Goal: Task Accomplishment & Management: Complete application form

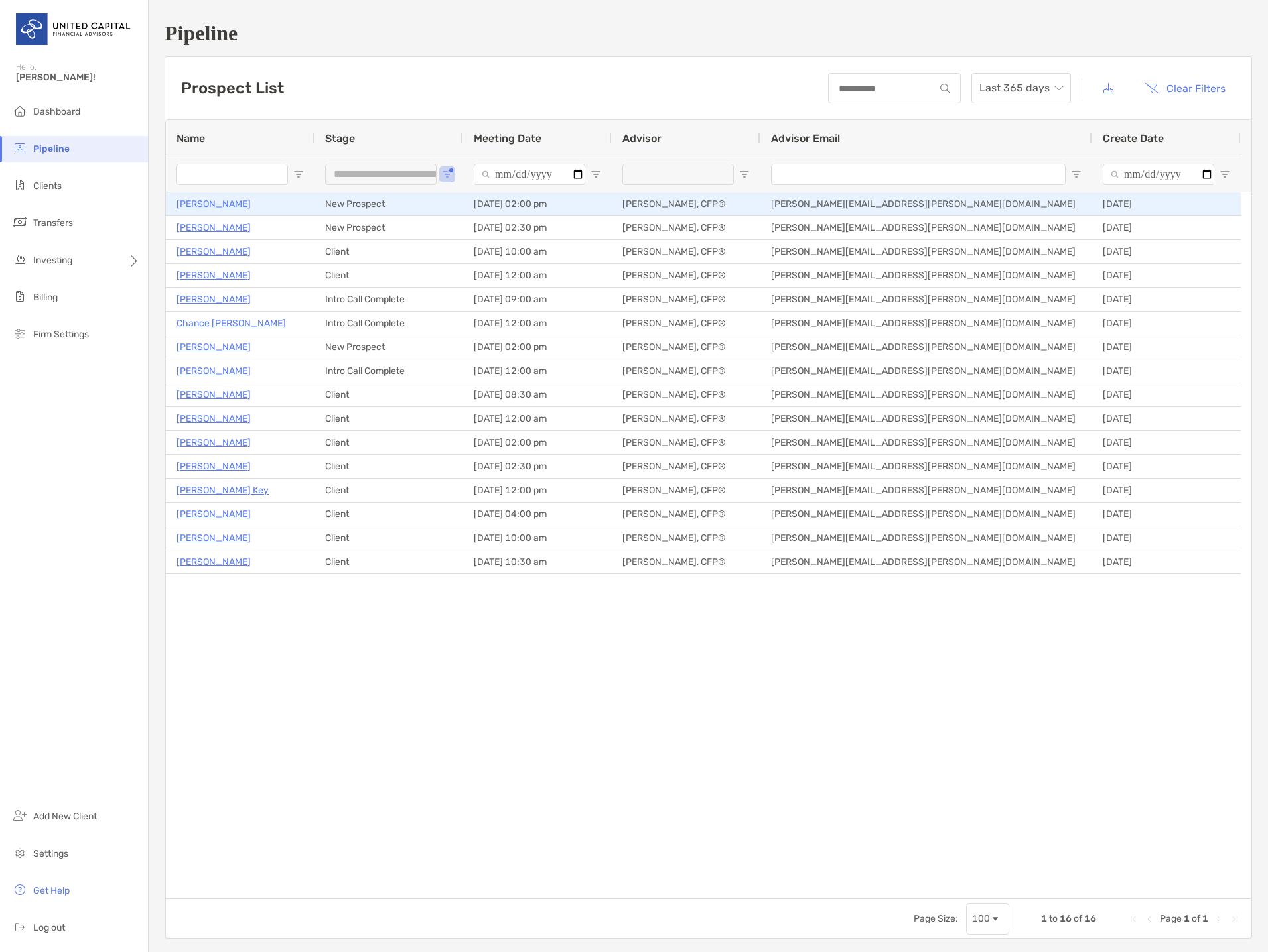
click at [213, 198] on p "[PERSON_NAME]" at bounding box center [213, 205] width 74 height 17
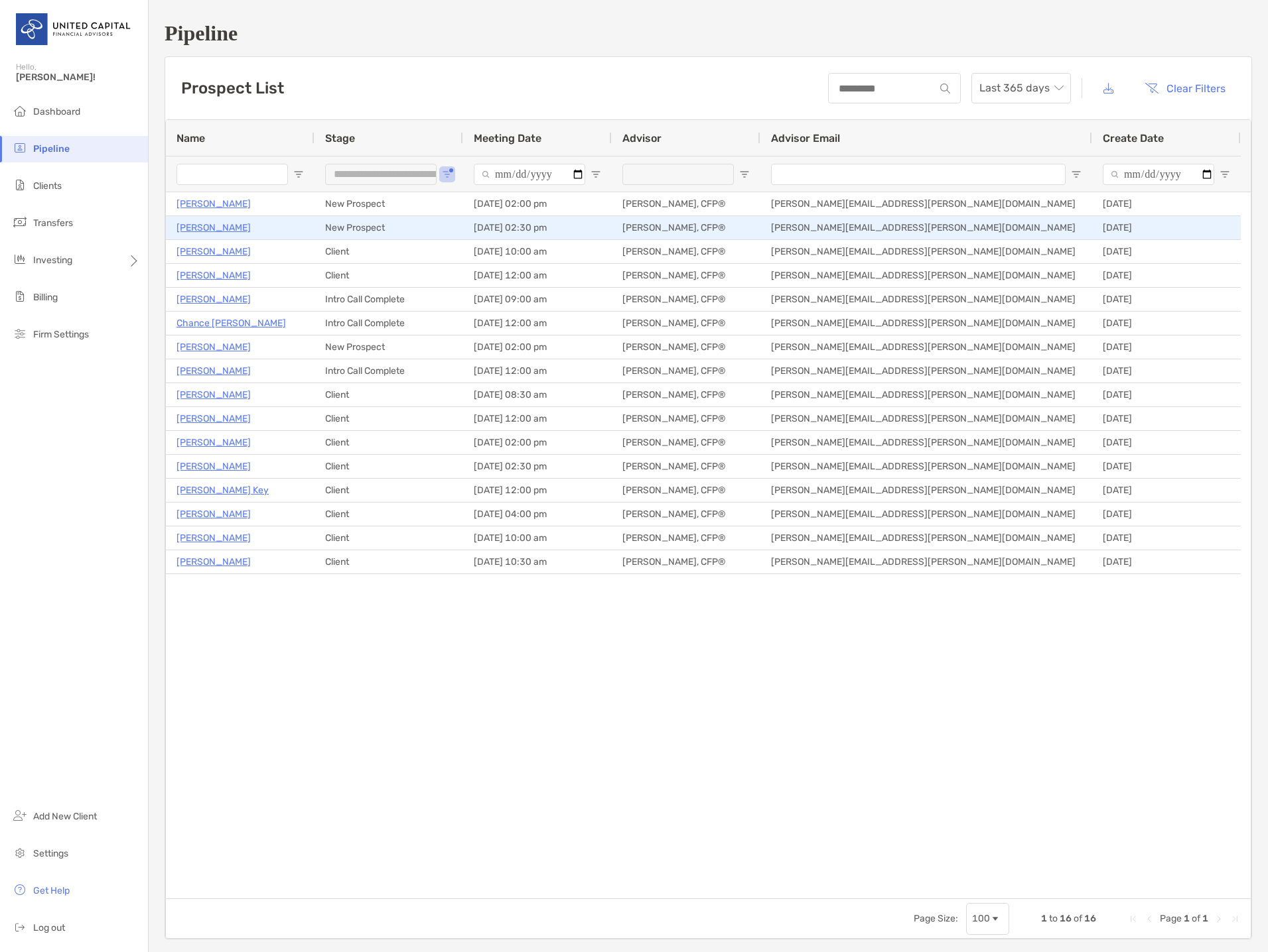
click at [229, 226] on p "Michael Wright" at bounding box center [213, 228] width 74 height 17
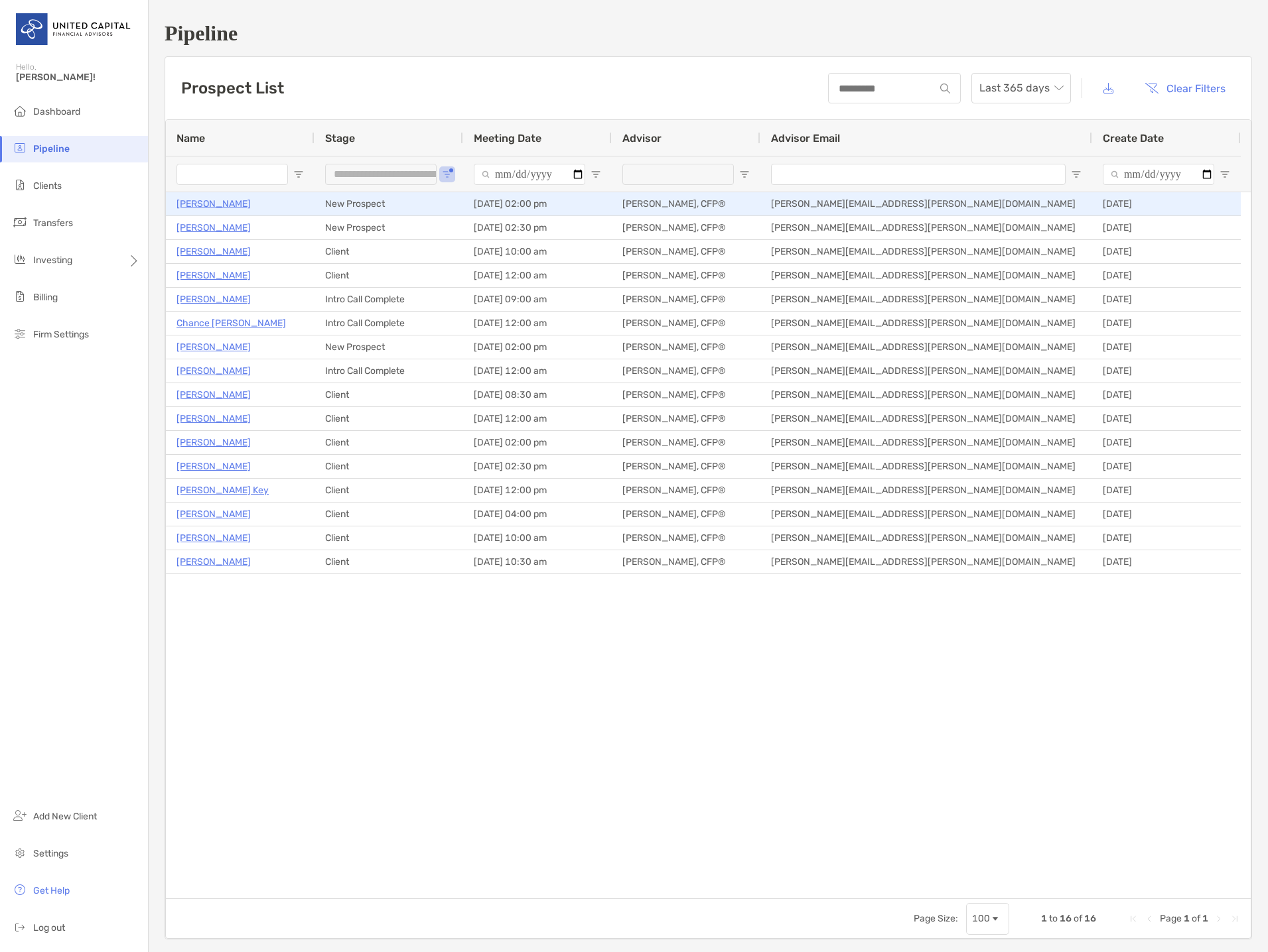
click at [225, 203] on p "[PERSON_NAME]" at bounding box center [213, 205] width 74 height 17
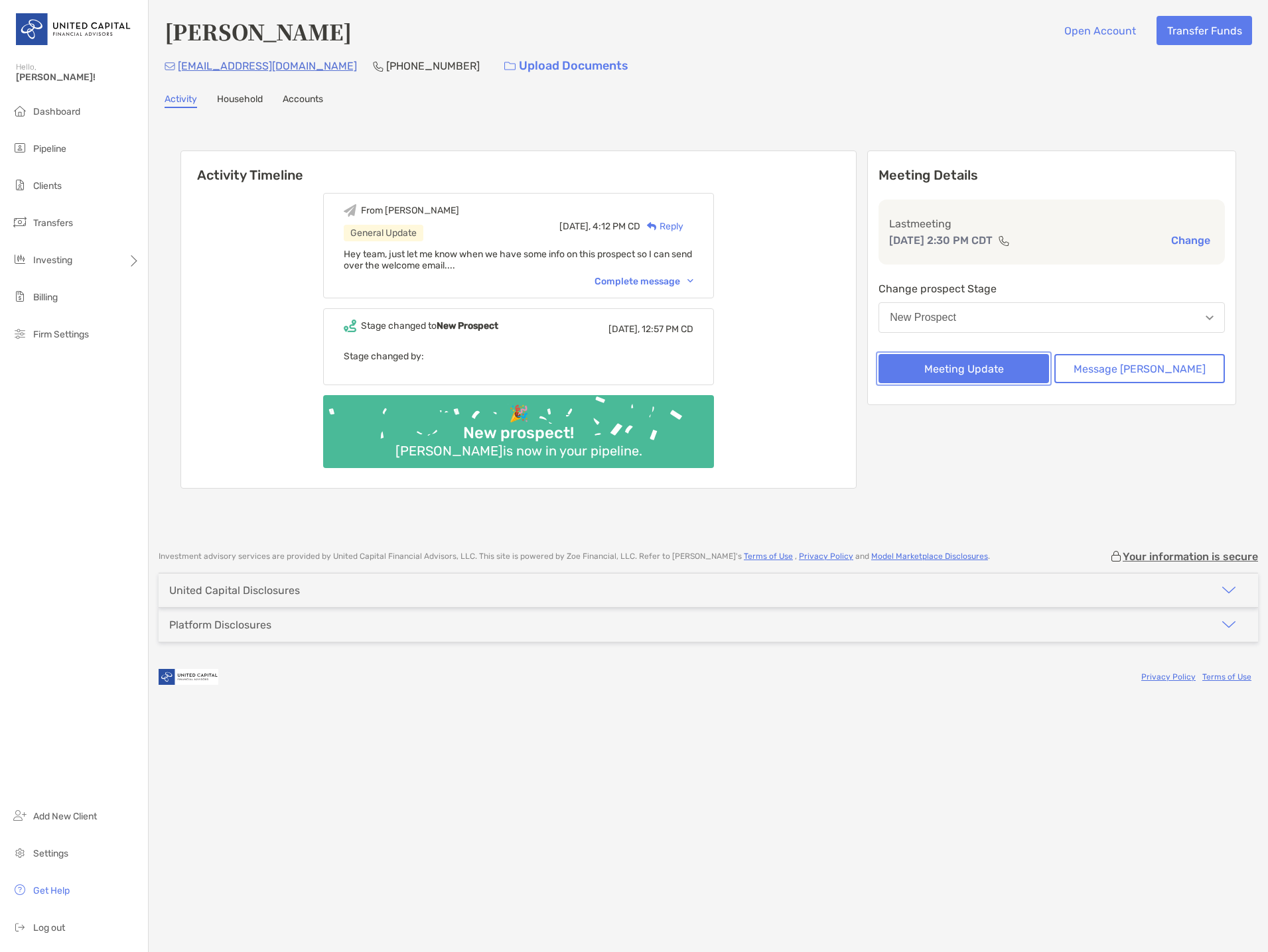
click at [1049, 376] on button "Meeting Update" at bounding box center [964, 368] width 171 height 29
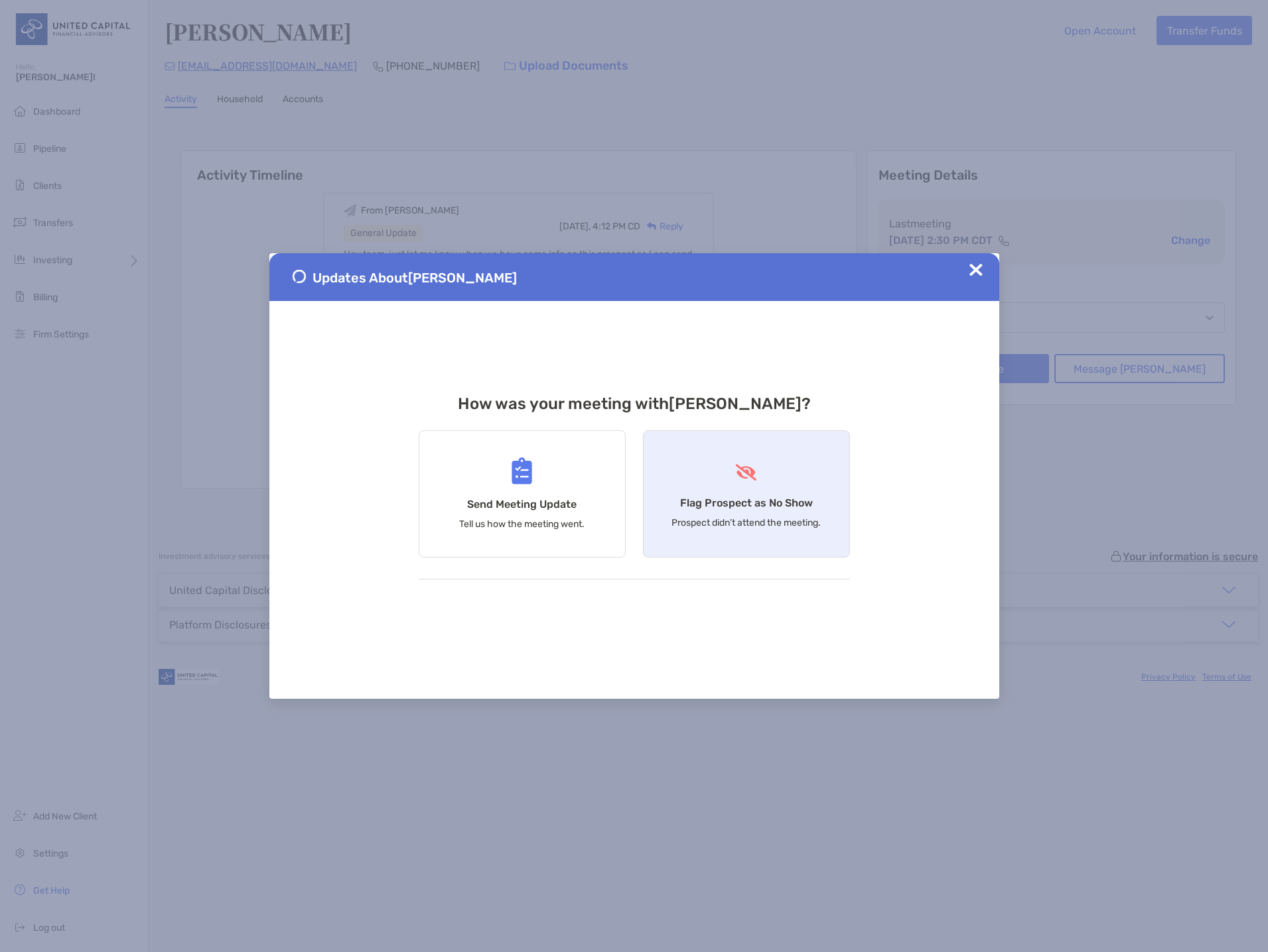
click at [804, 475] on div "Flag Prospect as No Show Prospect didn’t attend the meeting." at bounding box center [746, 494] width 207 height 127
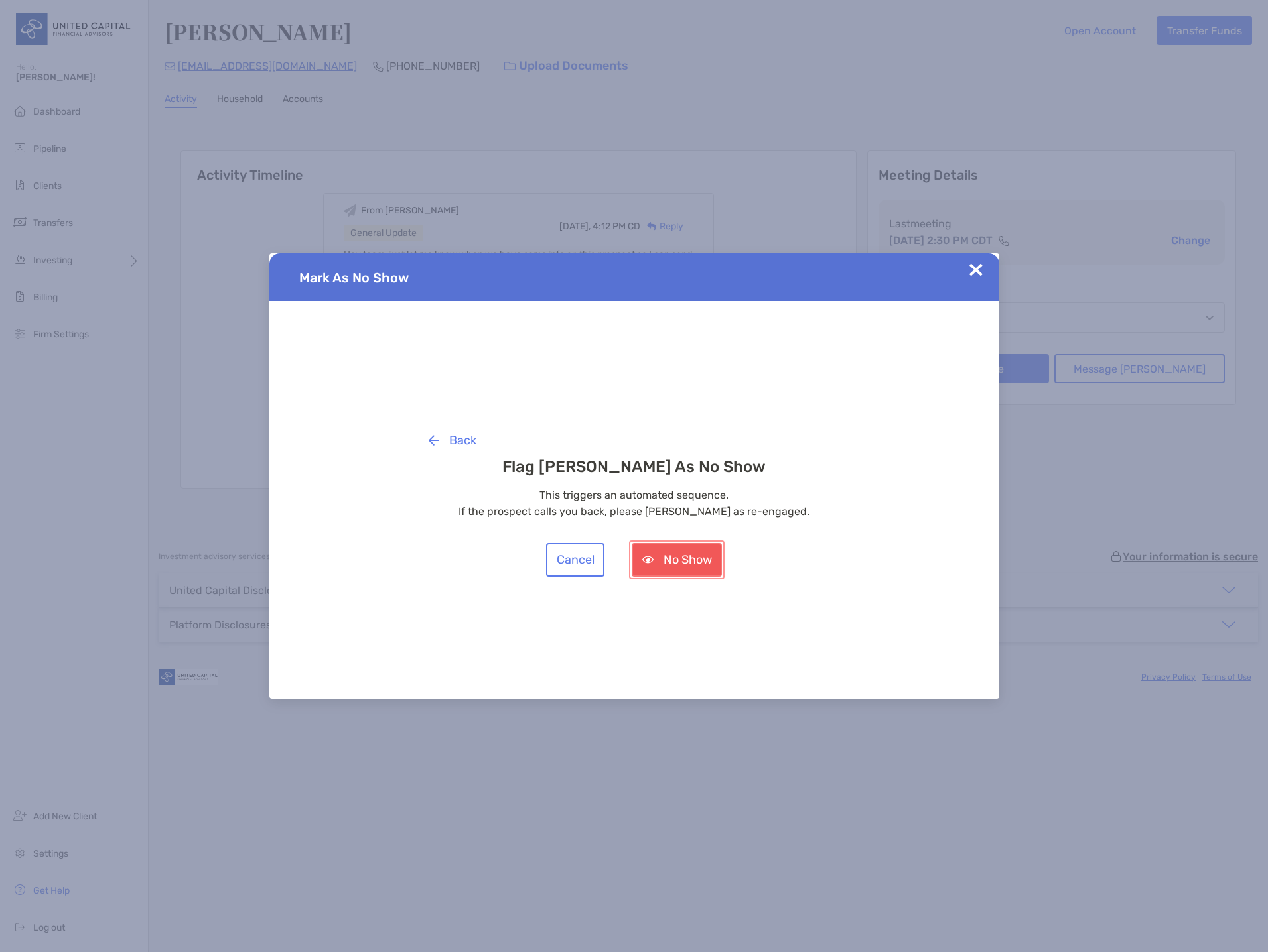
click at [674, 561] on button "No Show" at bounding box center [677, 560] width 90 height 34
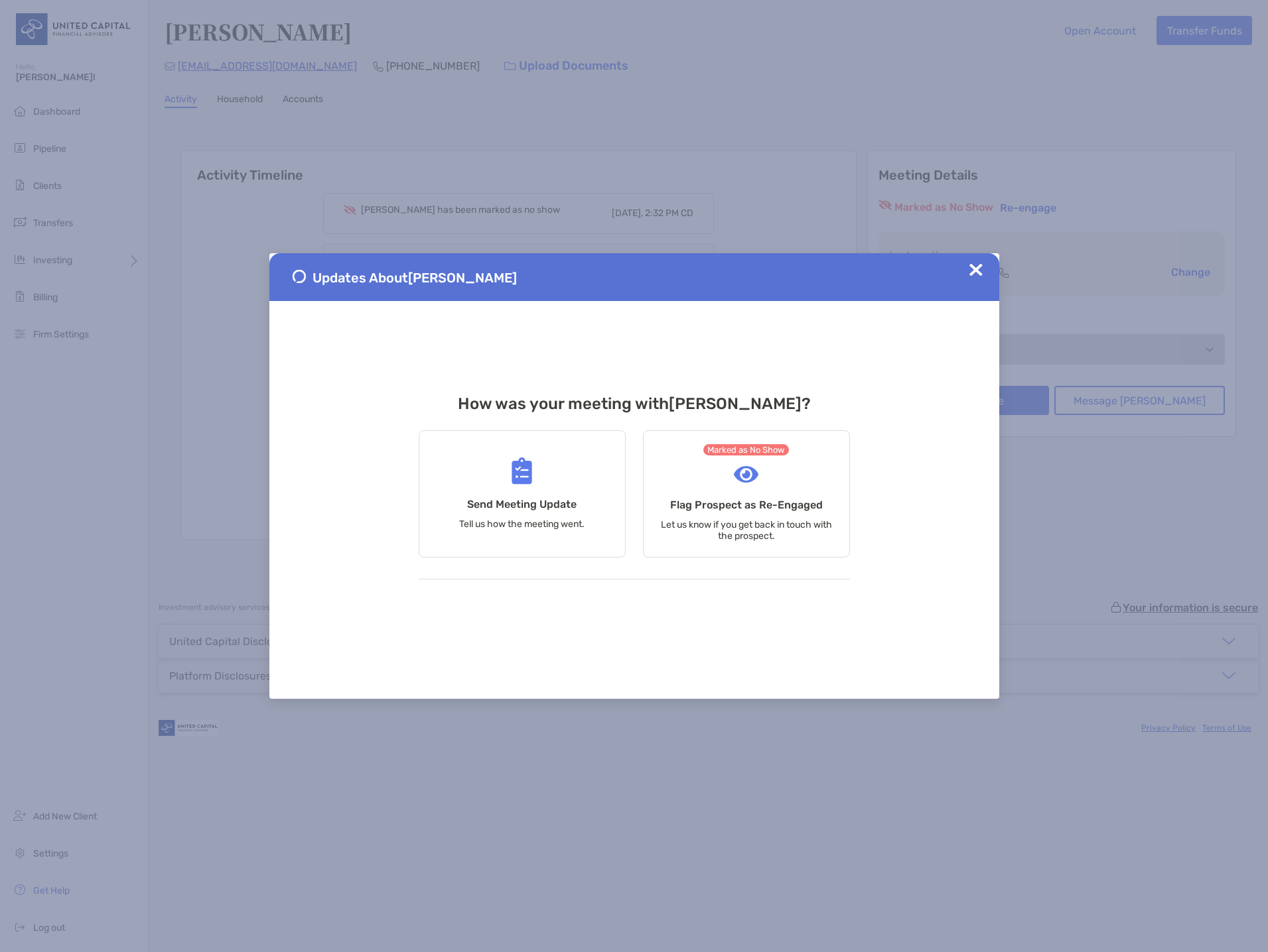
click at [978, 271] on img at bounding box center [976, 270] width 13 height 13
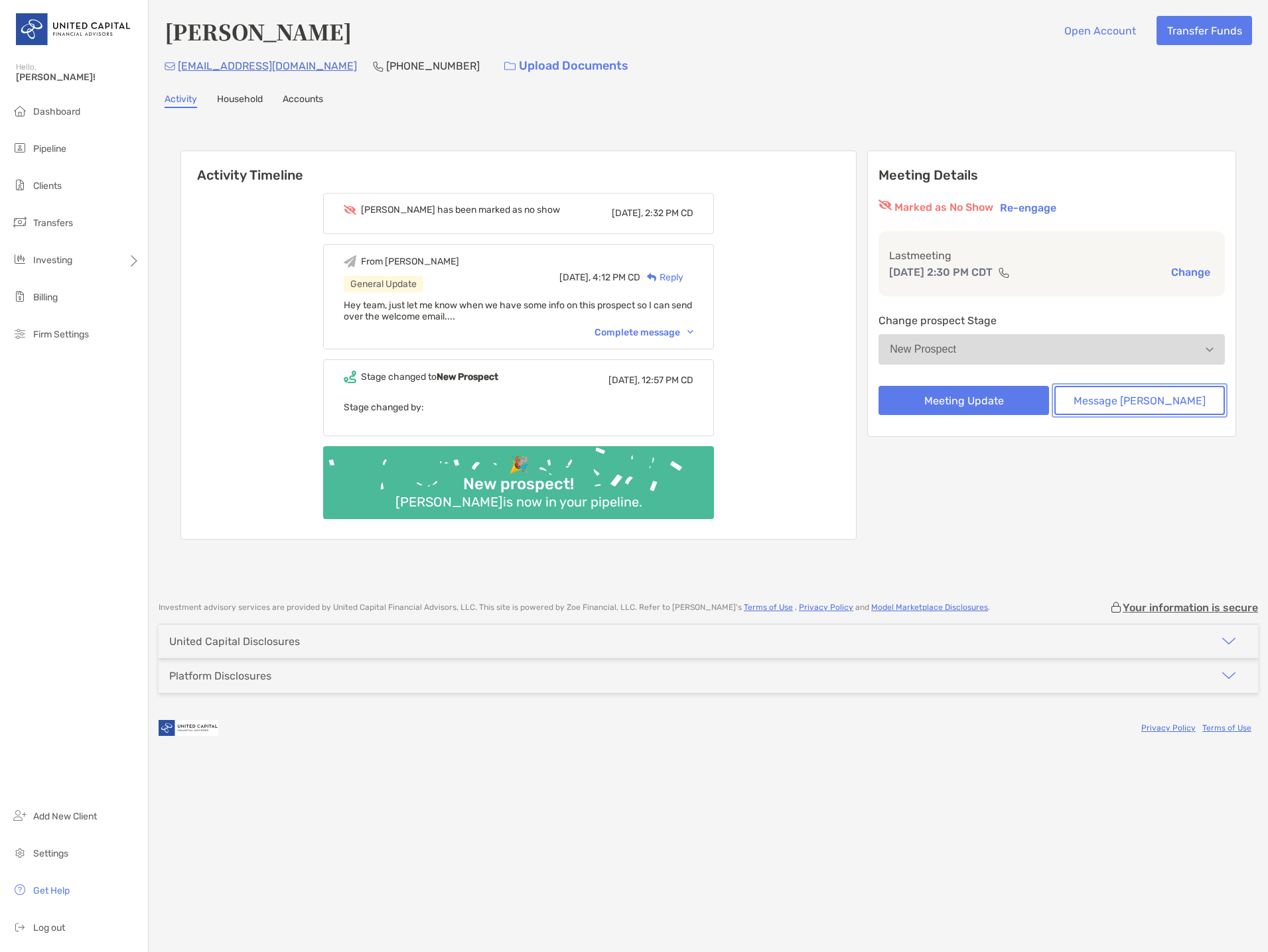
click at [1169, 397] on button "Message [PERSON_NAME]" at bounding box center [1140, 400] width 171 height 29
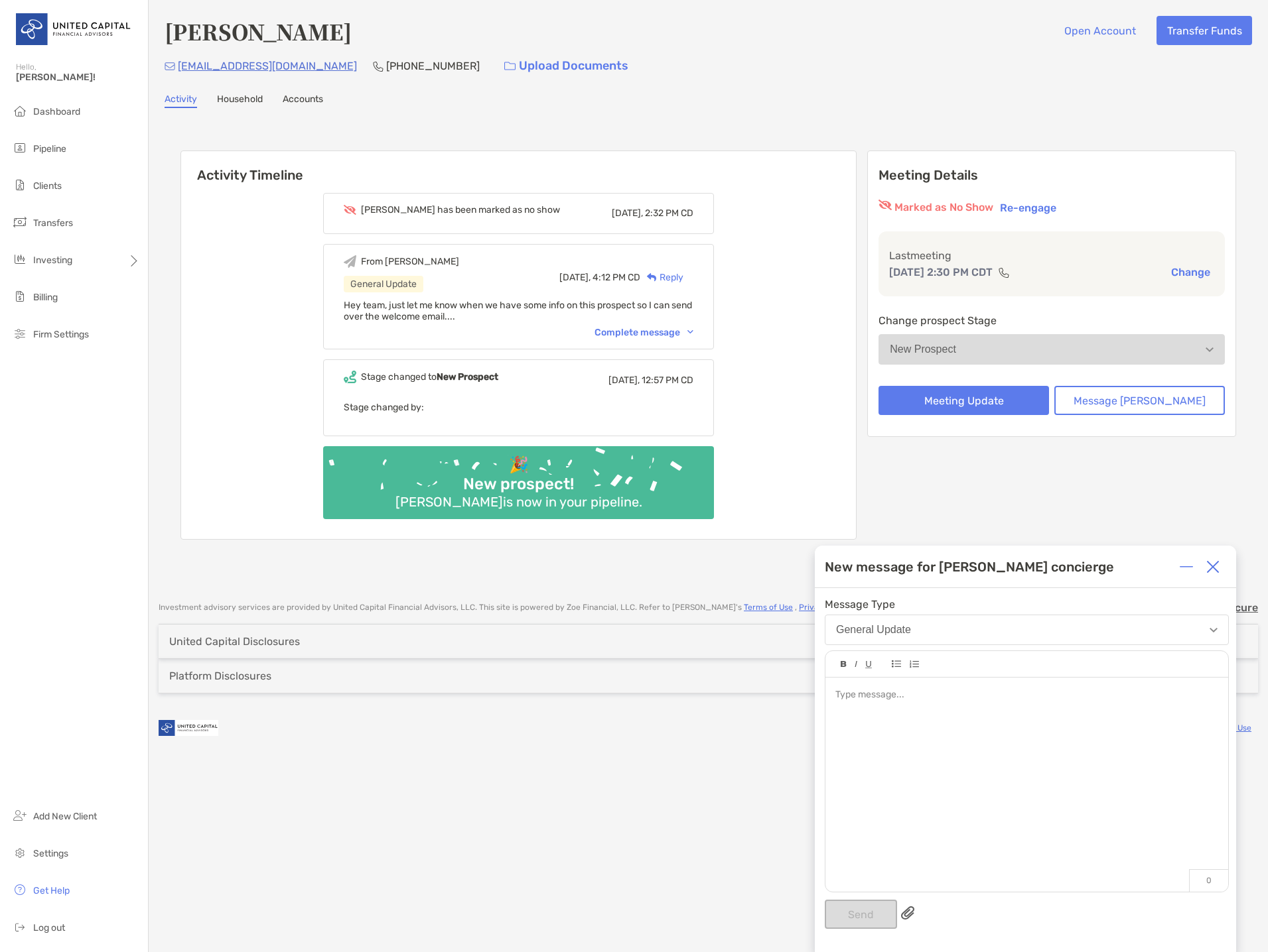
click at [965, 771] on div at bounding box center [1026, 779] width 403 height 201
click at [886, 922] on button "Send" at bounding box center [860, 914] width 72 height 29
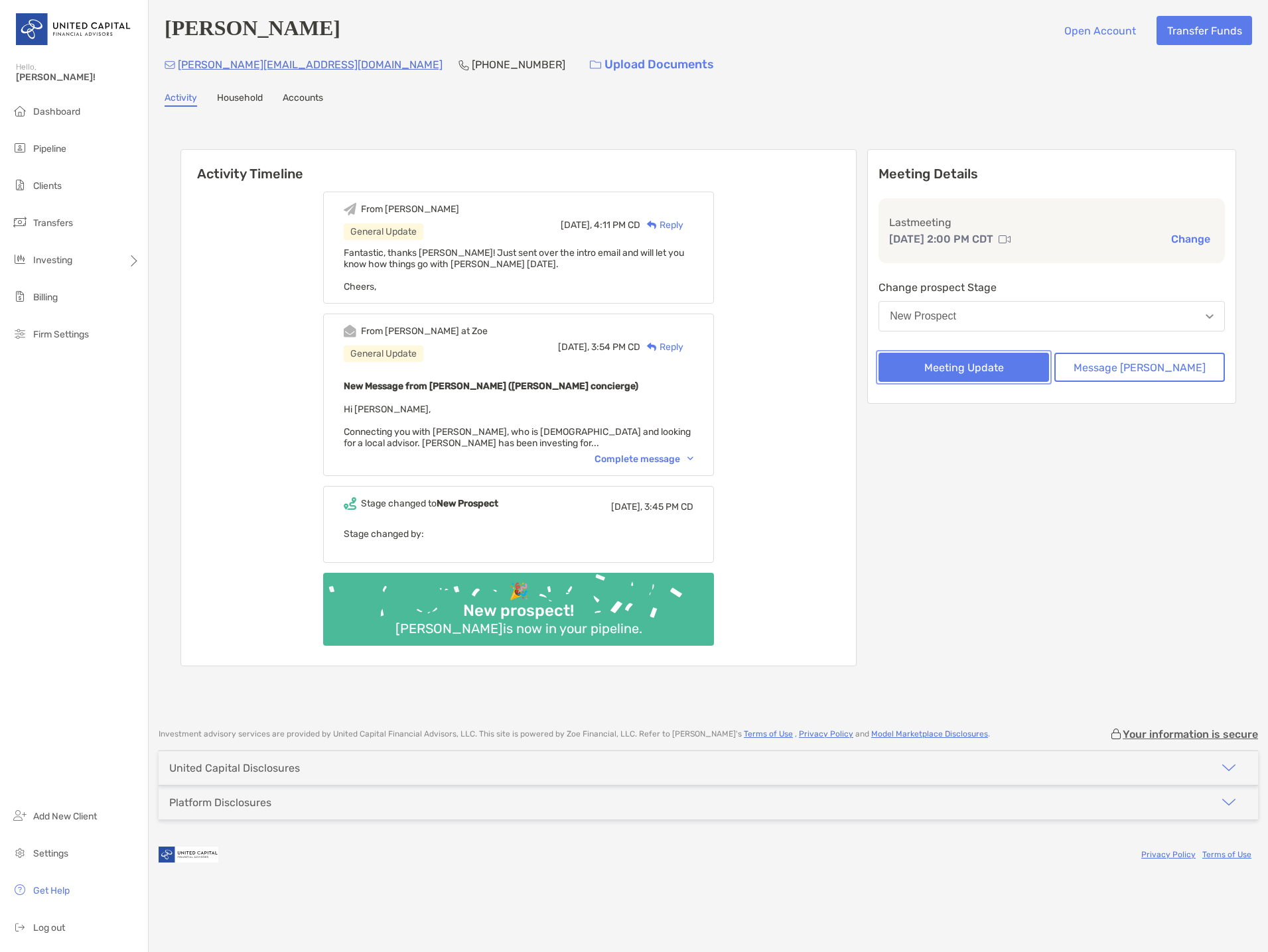
click at [1030, 368] on button "Meeting Update" at bounding box center [964, 367] width 171 height 29
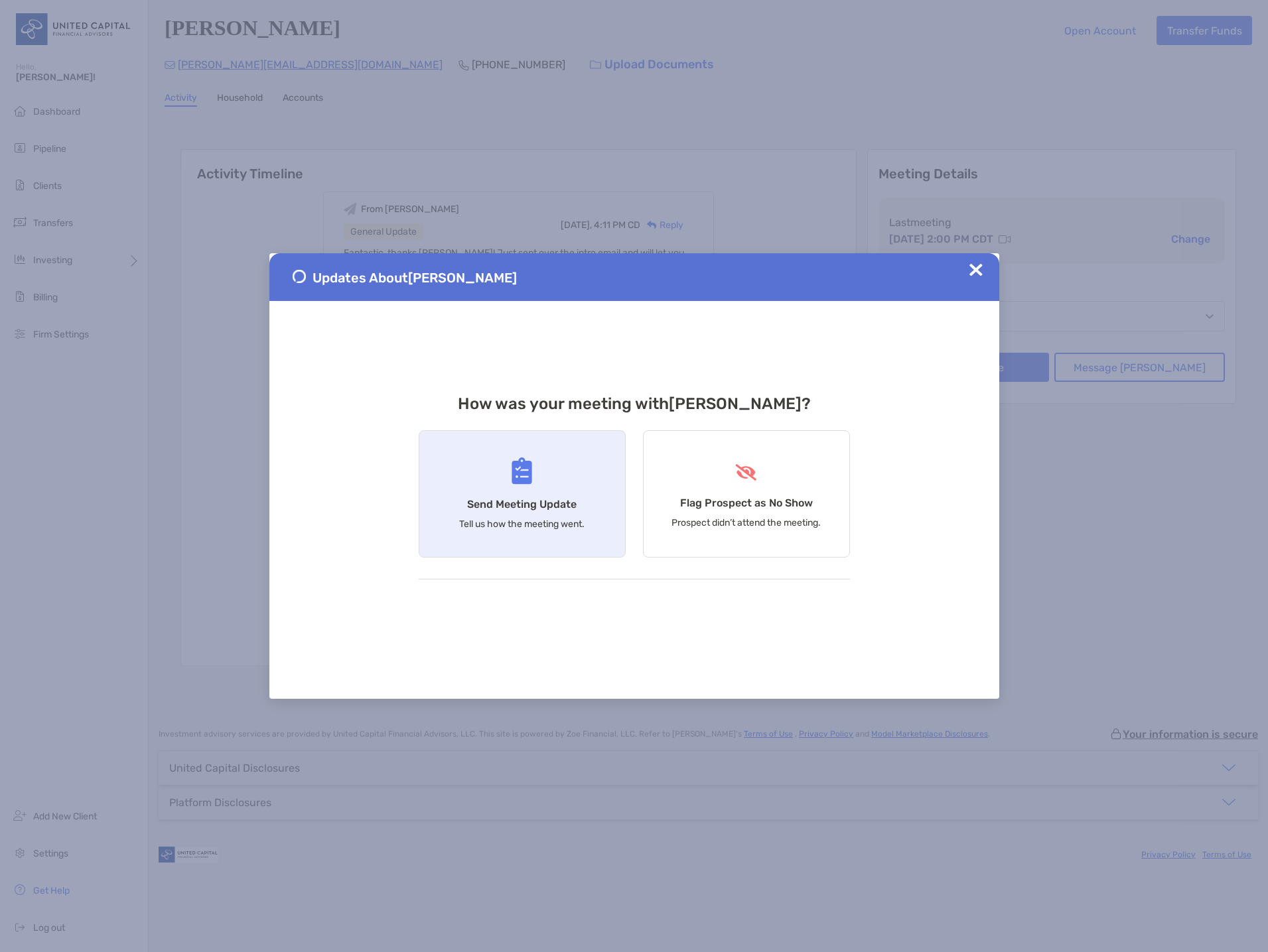
click at [592, 481] on div "Send Meeting Update Tell us how the meeting went." at bounding box center [522, 494] width 207 height 127
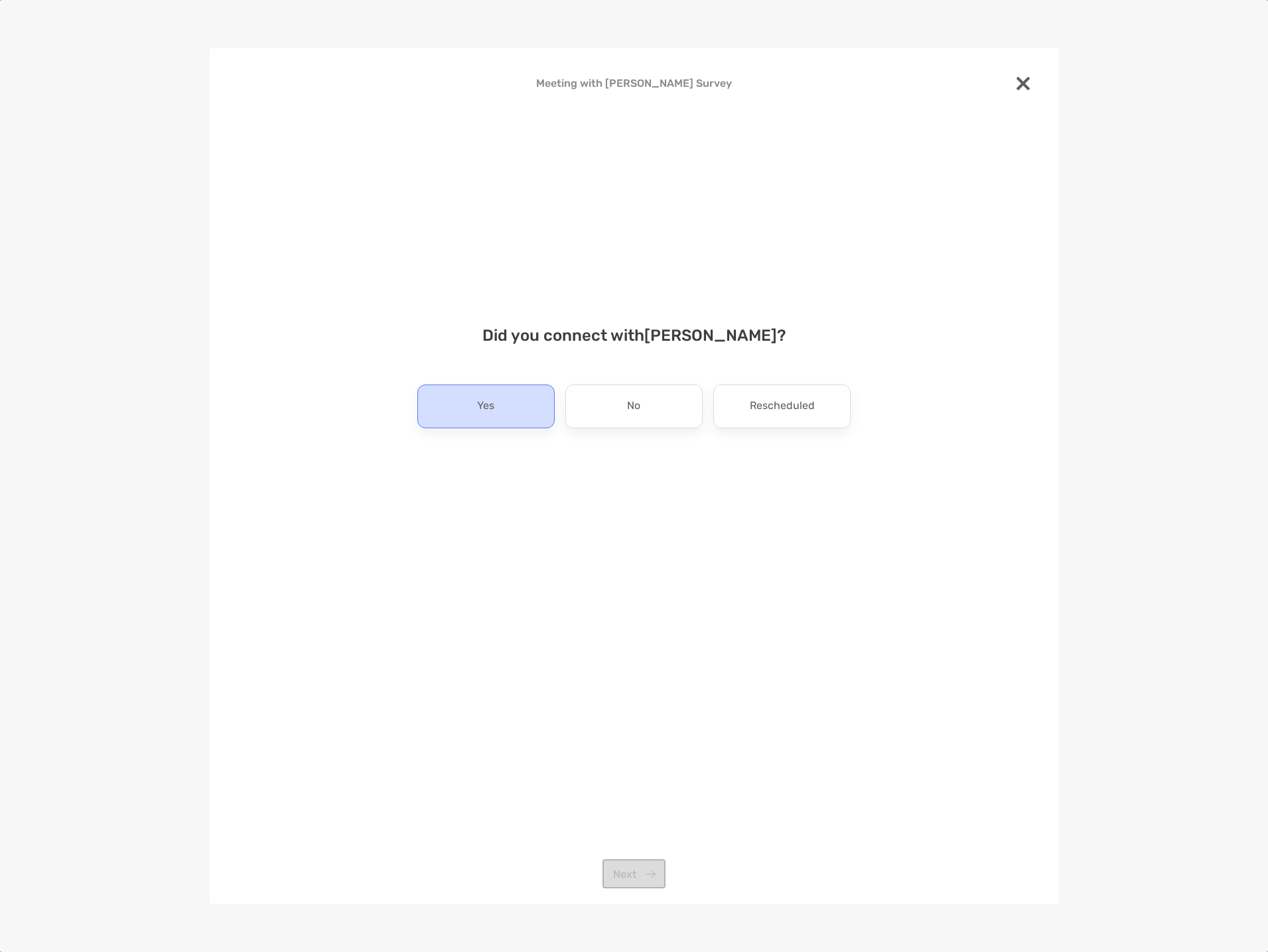
click at [526, 399] on div "Yes" at bounding box center [485, 406] width 137 height 44
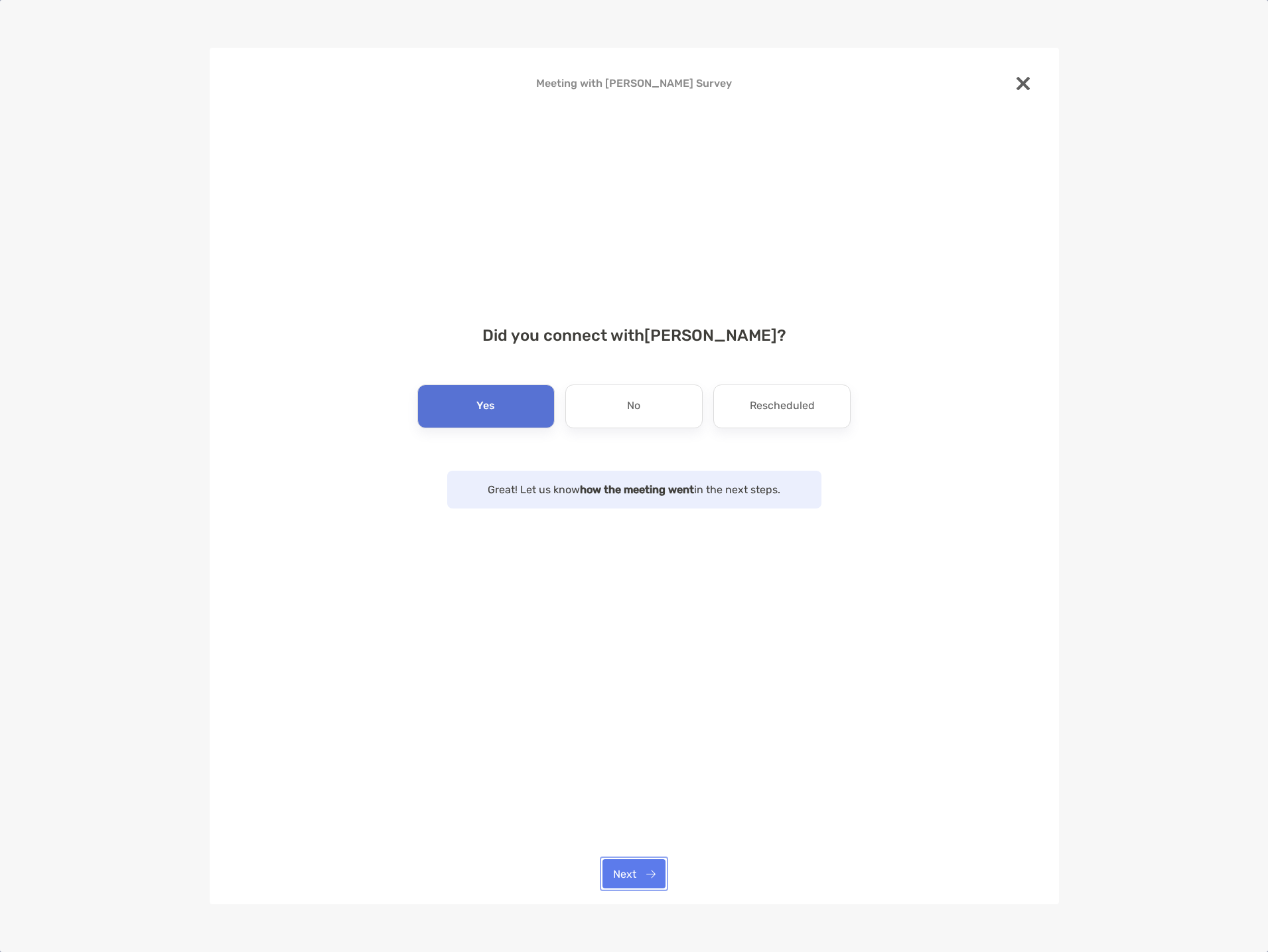
click at [647, 869] on button "Next" at bounding box center [634, 873] width 63 height 29
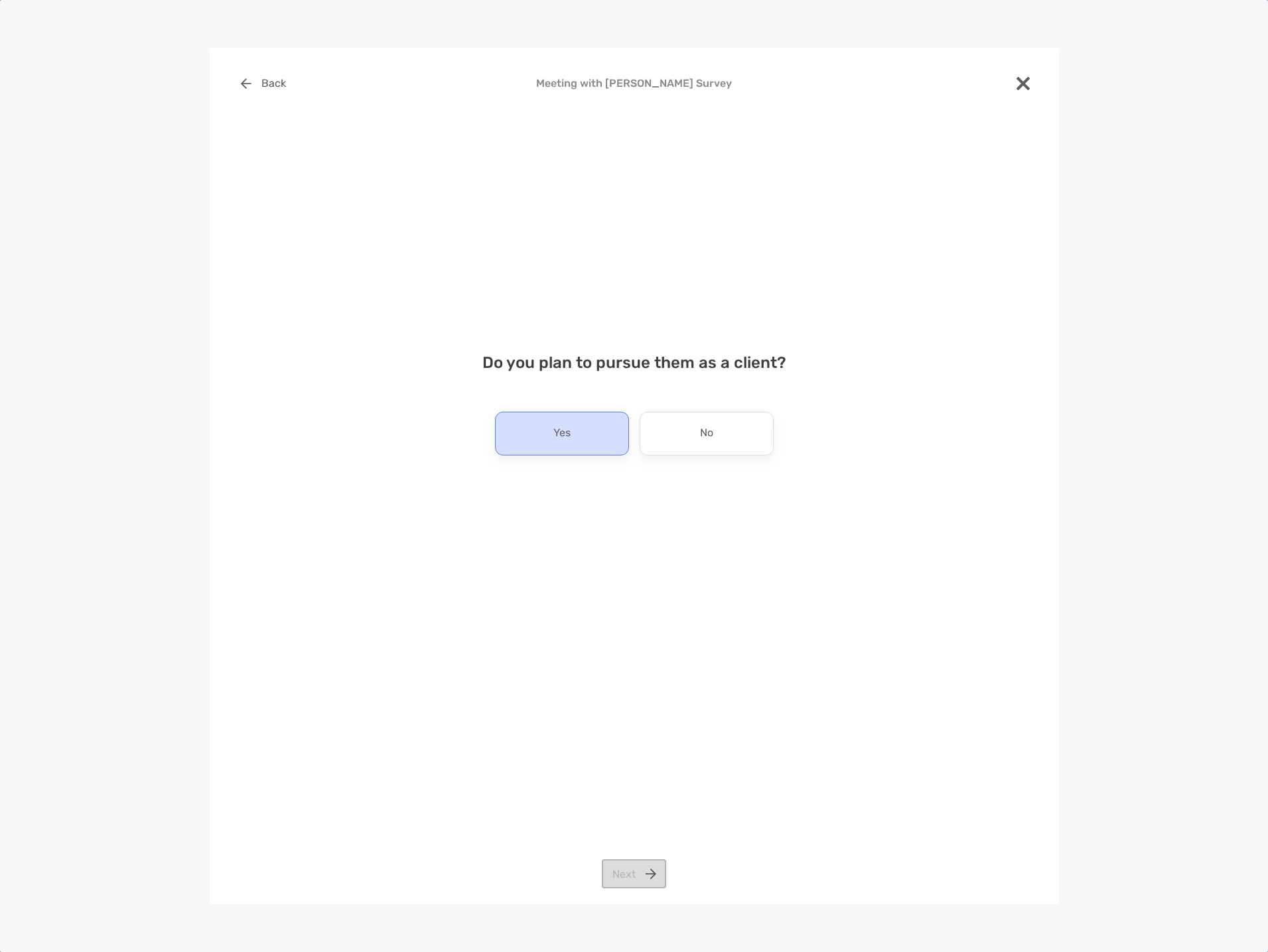
click at [581, 426] on div "Yes" at bounding box center [561, 434] width 134 height 44
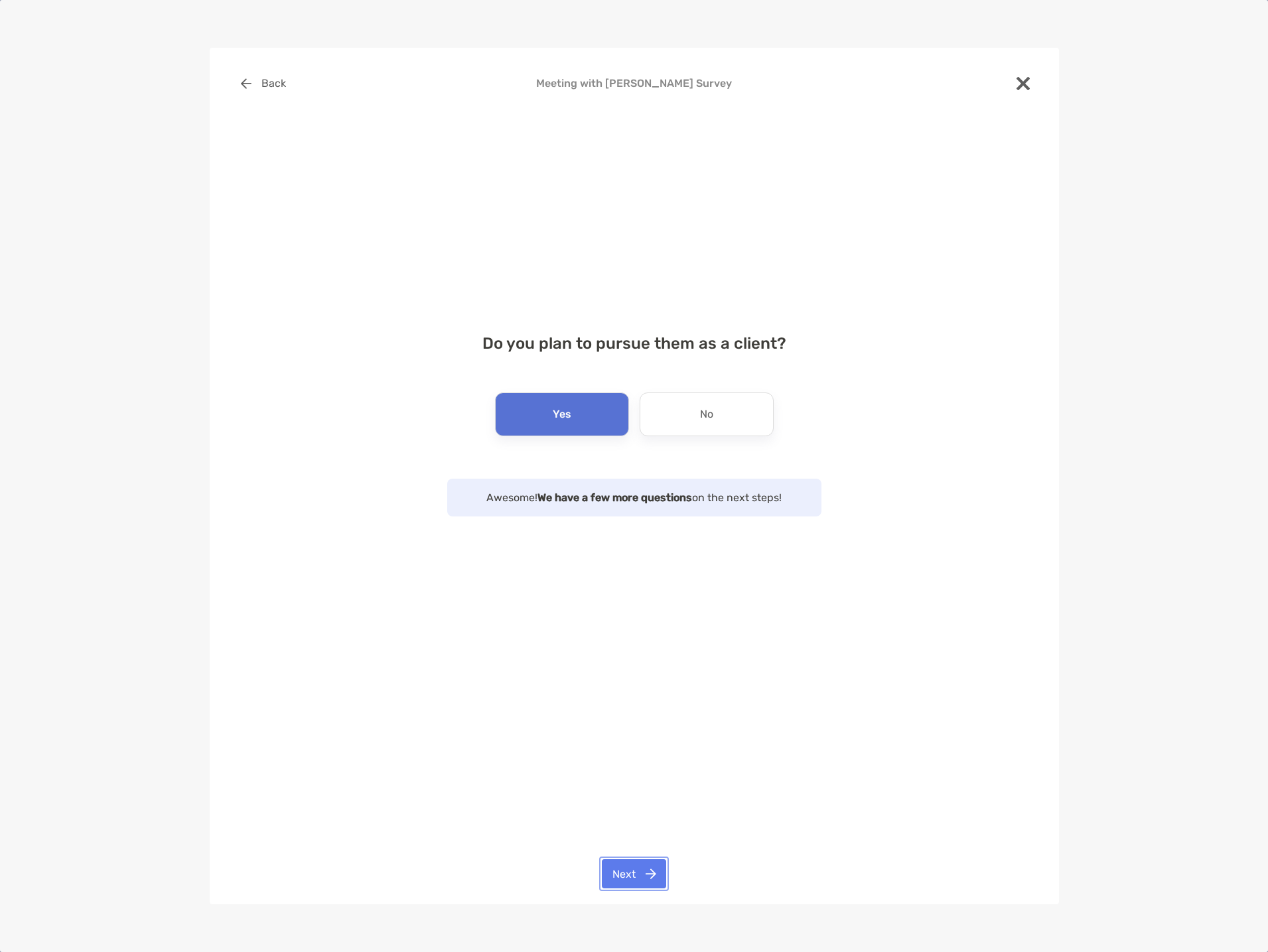
click at [643, 881] on button "Next" at bounding box center [634, 873] width 64 height 29
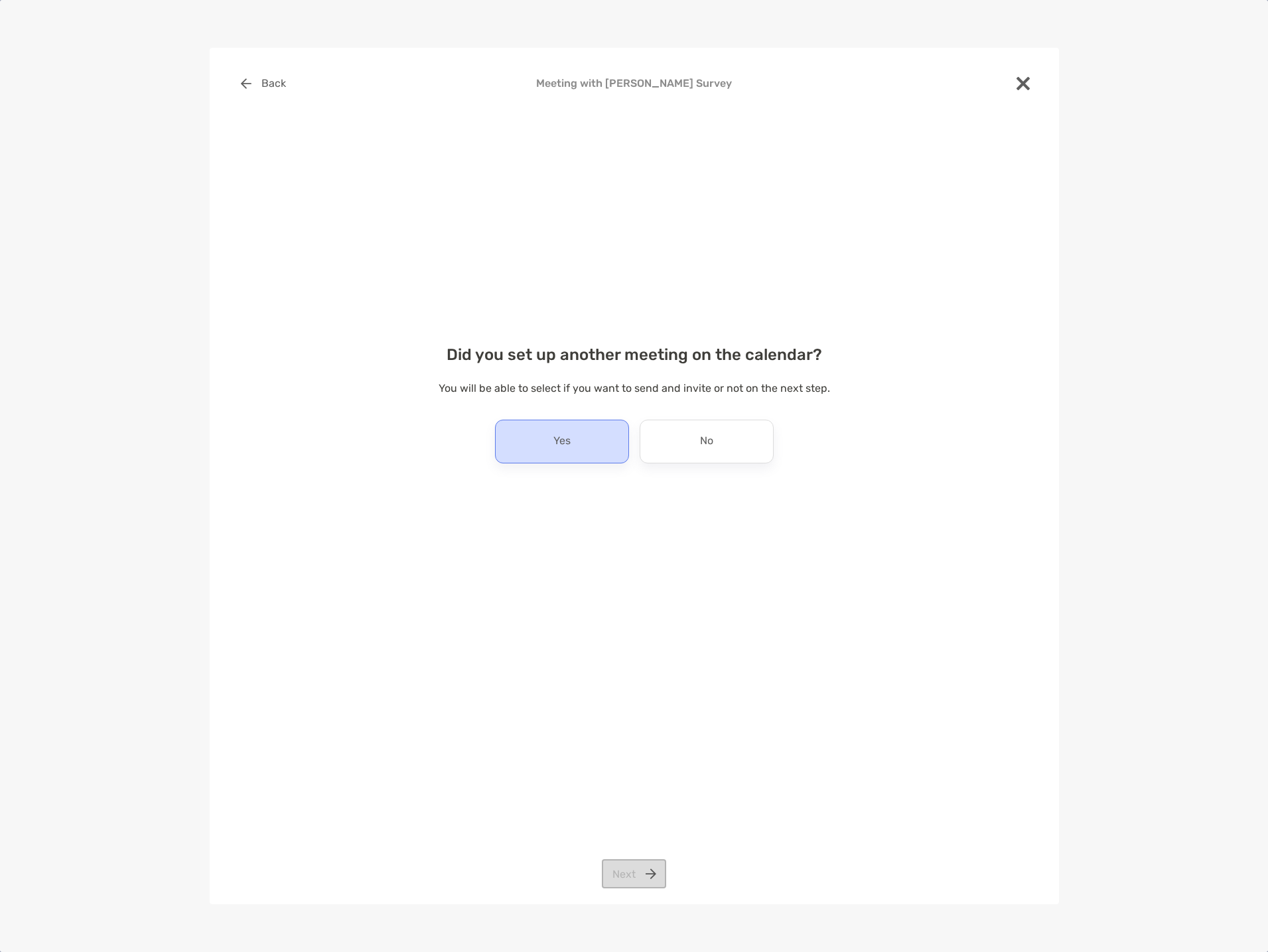
click at [580, 442] on div "Yes" at bounding box center [561, 441] width 134 height 44
click at [629, 874] on button "Next" at bounding box center [634, 873] width 64 height 29
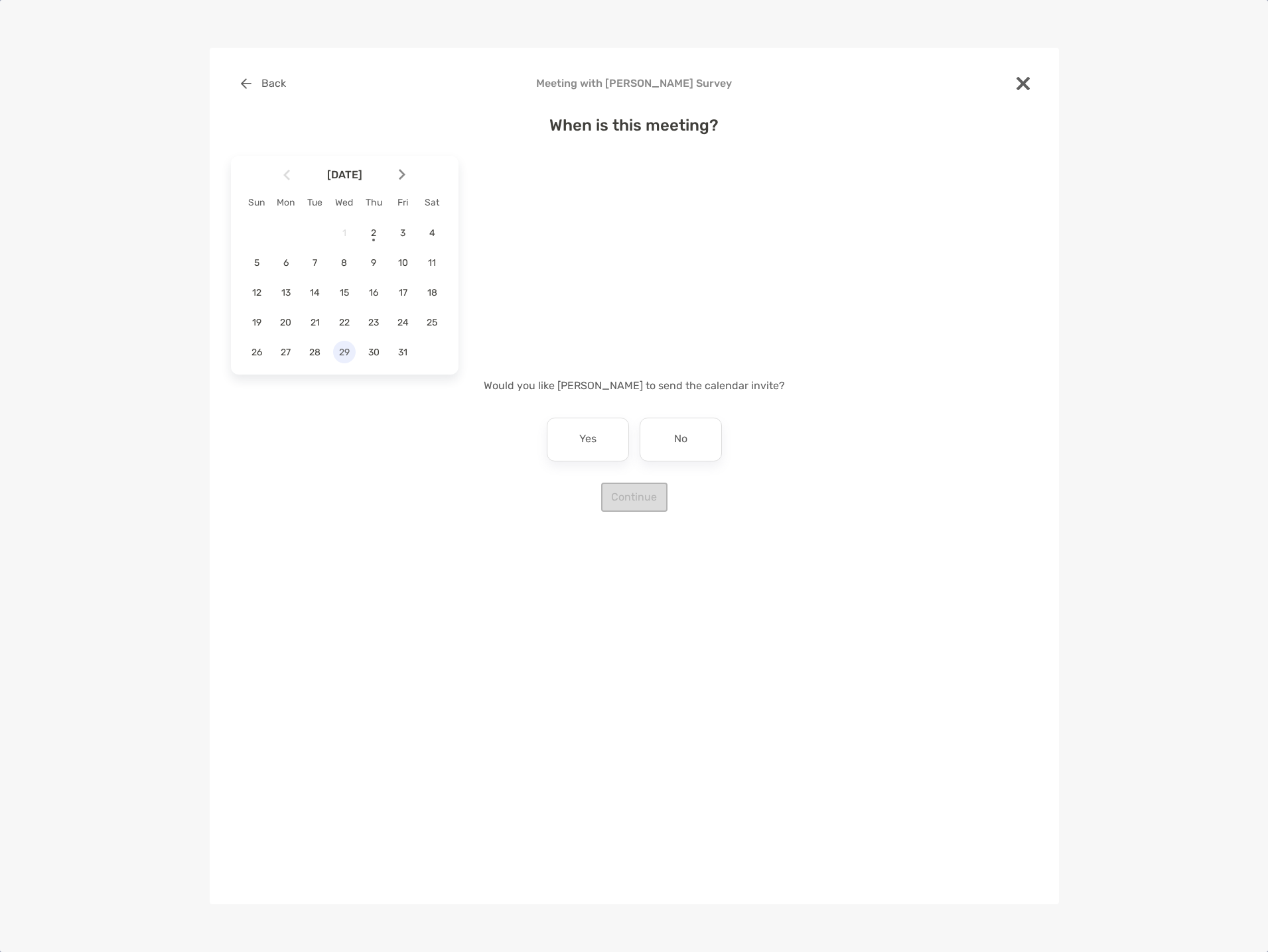
click at [346, 345] on div "29" at bounding box center [344, 352] width 23 height 23
click at [603, 238] on div "1:30 pm" at bounding box center [620, 231] width 89 height 30
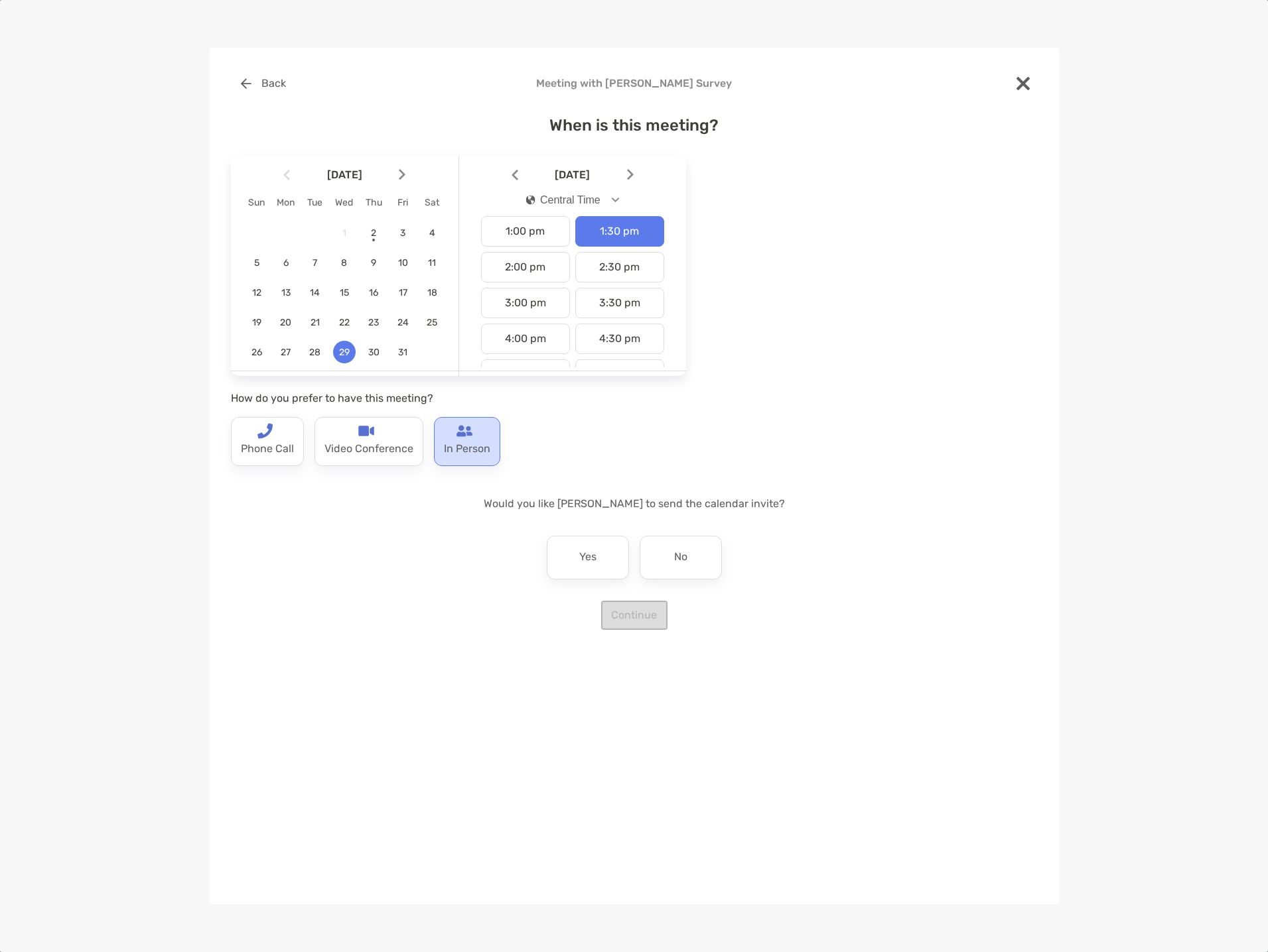
click at [472, 440] on p "In Person" at bounding box center [466, 450] width 46 height 21
click at [684, 545] on div "No" at bounding box center [680, 558] width 82 height 44
click at [634, 622] on button "Continue" at bounding box center [634, 615] width 66 height 29
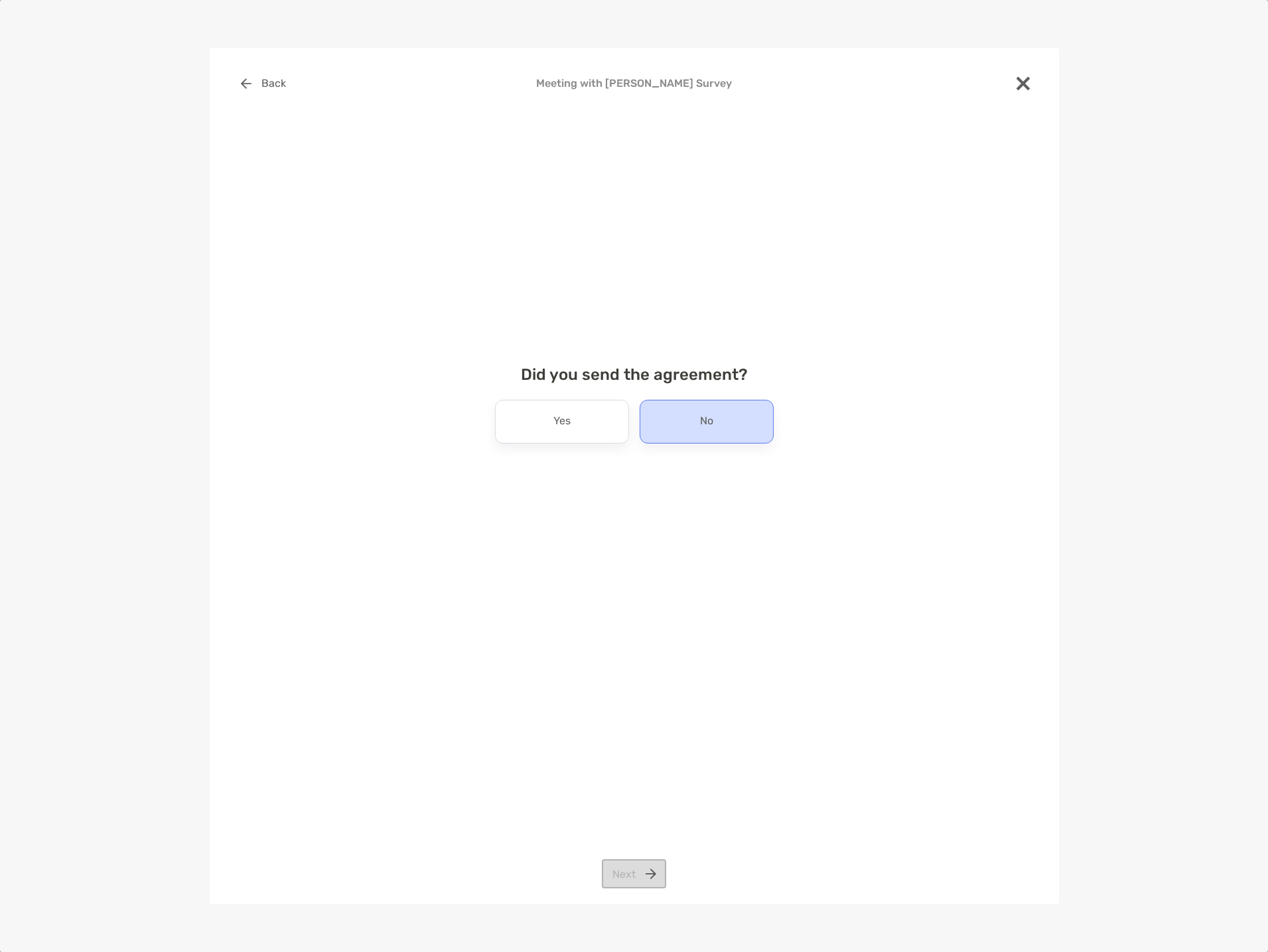
click at [679, 423] on div "No" at bounding box center [706, 422] width 134 height 44
click at [629, 877] on button "Next" at bounding box center [634, 873] width 64 height 29
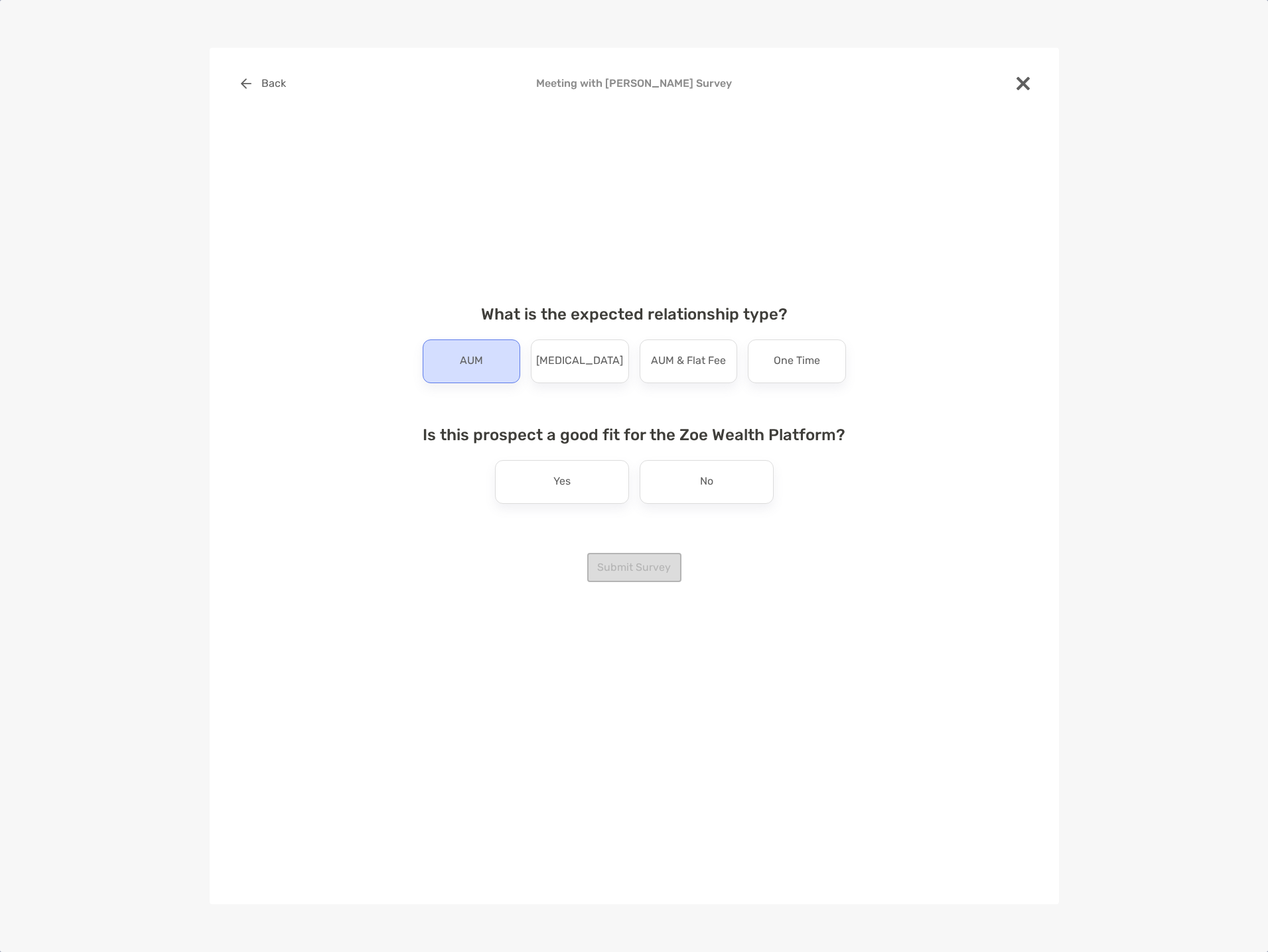
click at [468, 372] on div "AUM" at bounding box center [472, 361] width 99 height 44
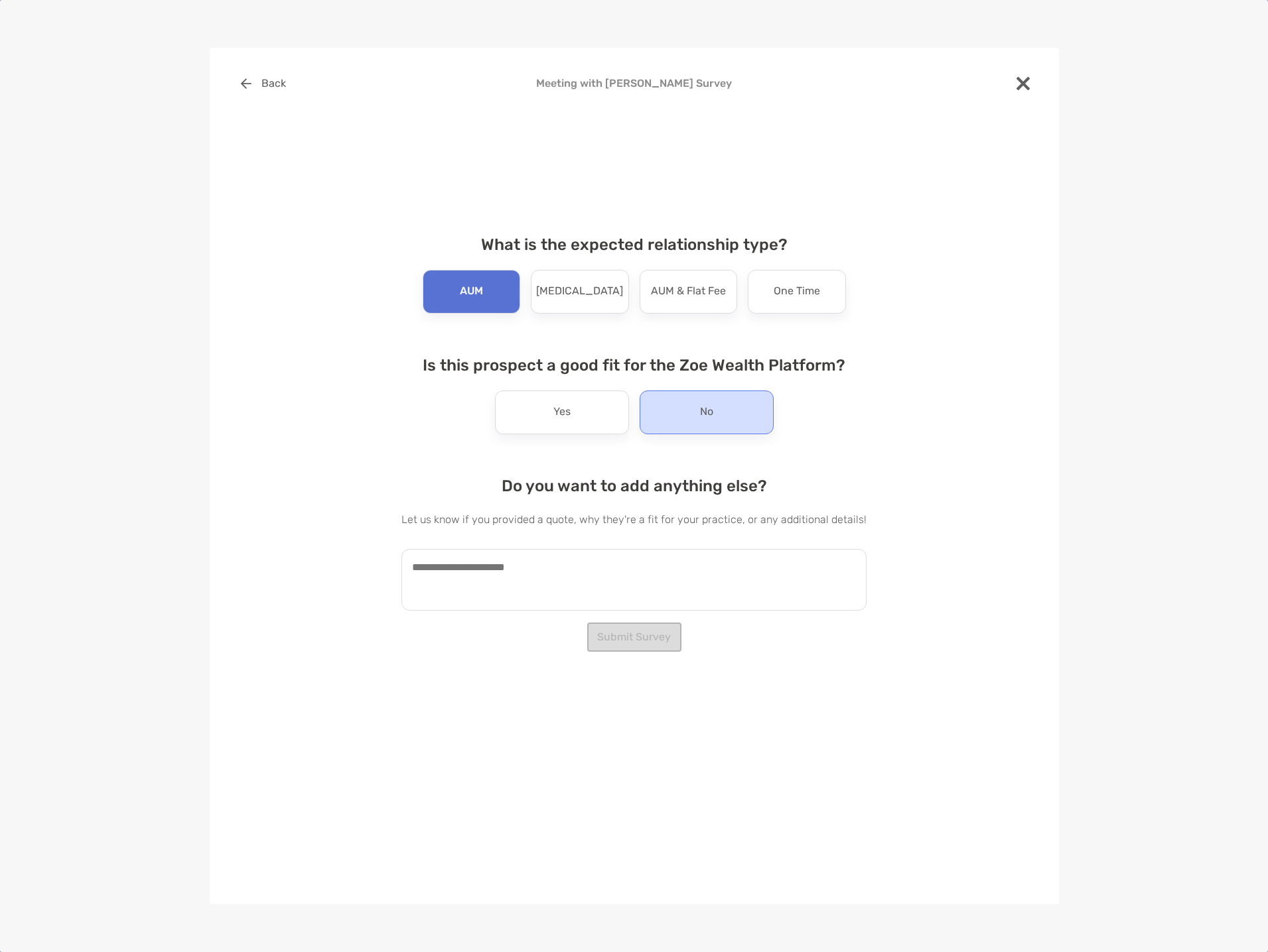
click at [707, 417] on p "No" at bounding box center [707, 412] width 13 height 21
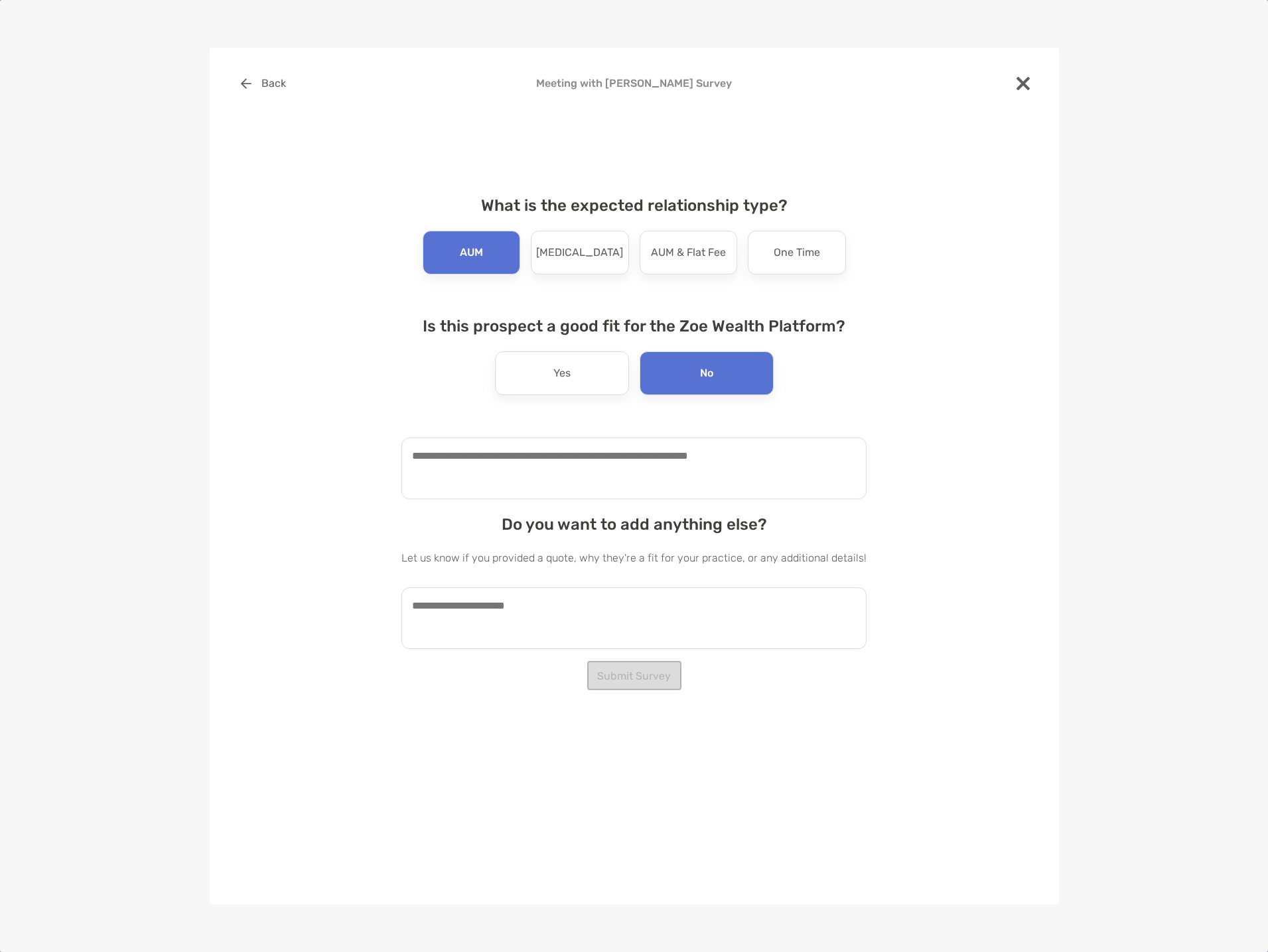
click at [663, 461] on textarea at bounding box center [634, 468] width 465 height 62
click at [454, 457] on textarea "**********" at bounding box center [627, 468] width 452 height 62
click at [714, 468] on textarea "**********" at bounding box center [627, 468] width 452 height 62
type textarea "**********"
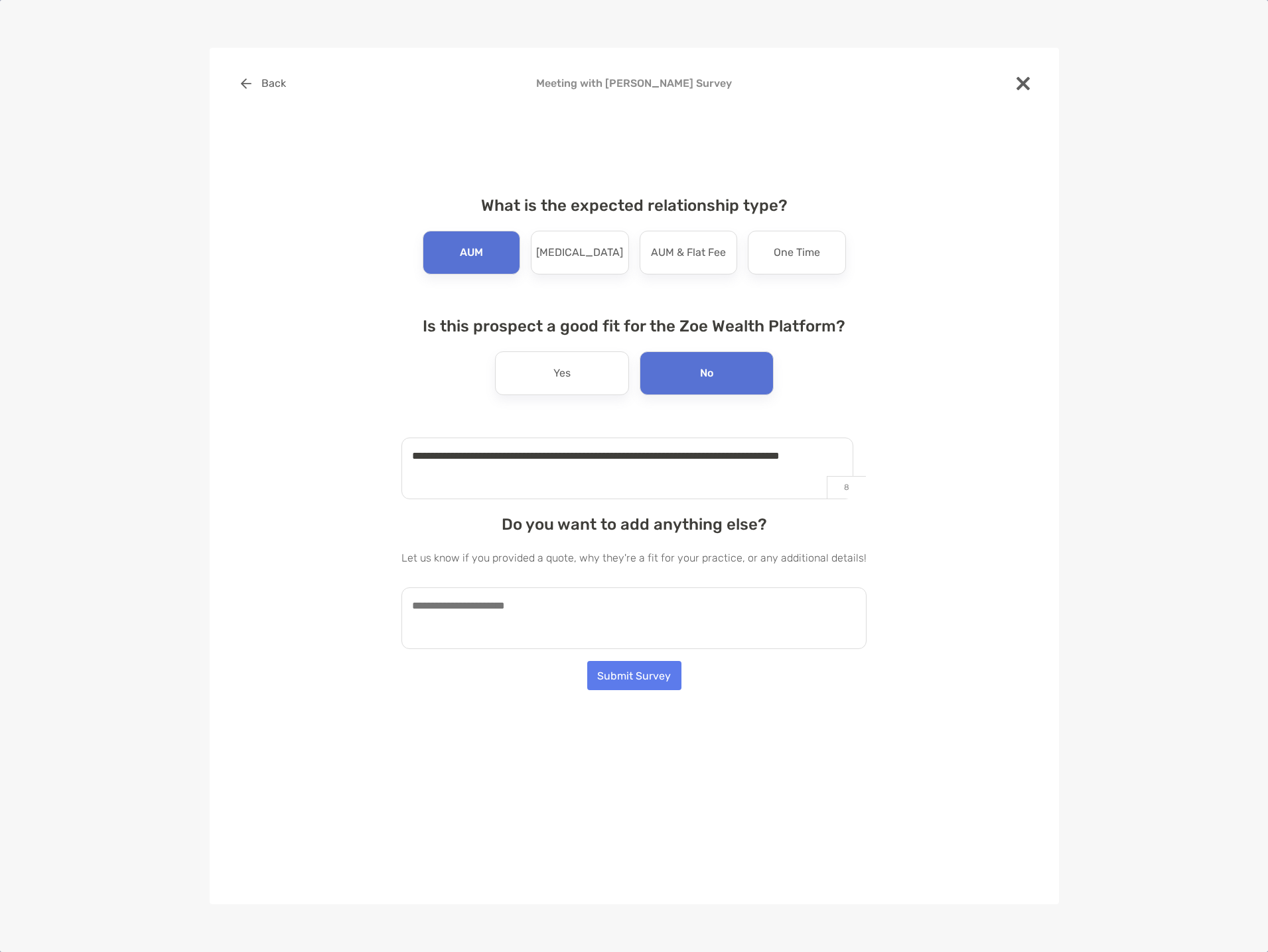
click at [714, 602] on textarea at bounding box center [634, 618] width 465 height 62
click at [506, 622] on textarea "**********" at bounding box center [627, 618] width 452 height 62
click at [661, 621] on textarea "**********" at bounding box center [627, 618] width 452 height 62
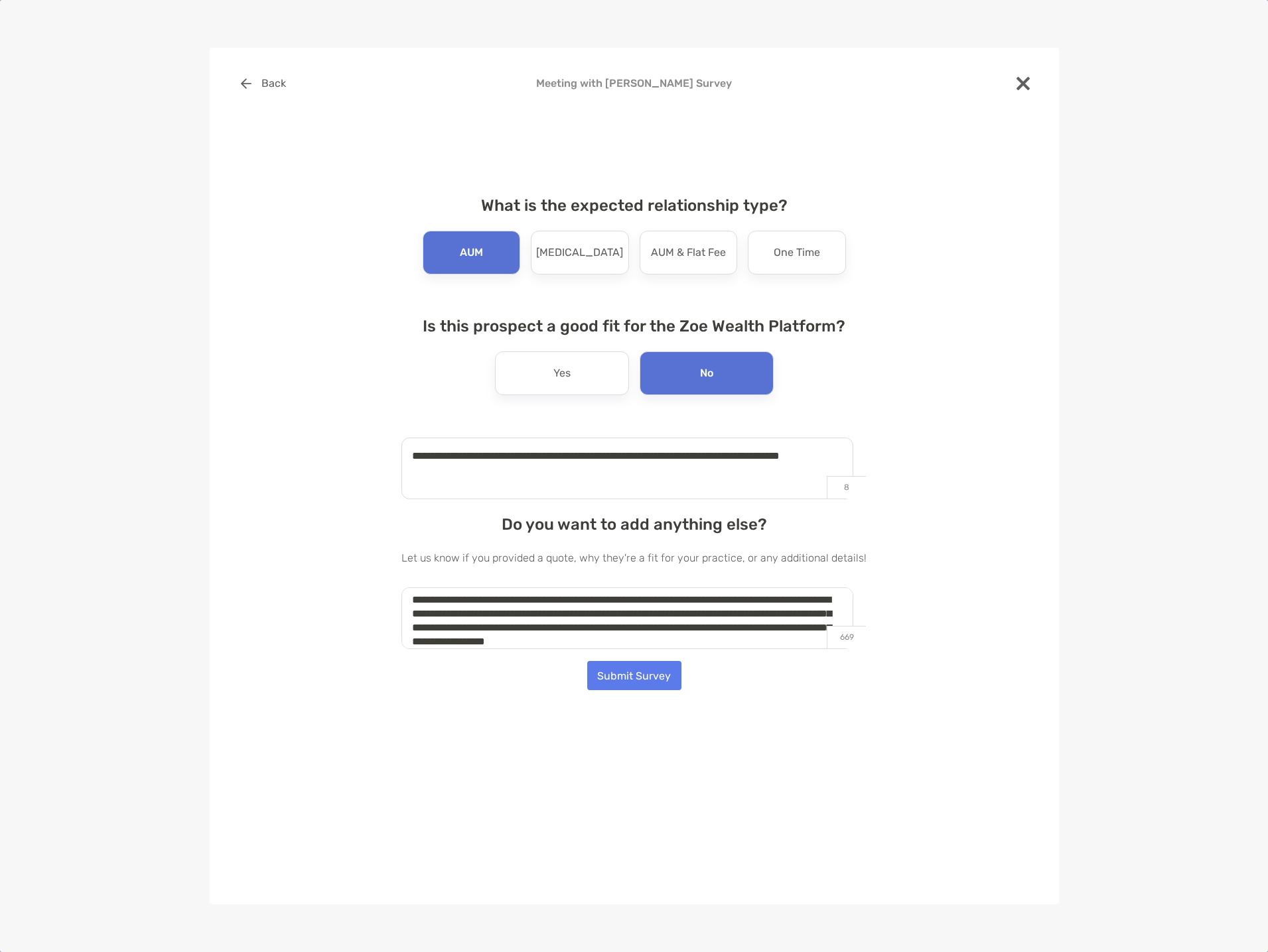
scroll to position [20, 0]
type textarea "**********"
click at [784, 640] on textarea "**********" at bounding box center [627, 618] width 452 height 62
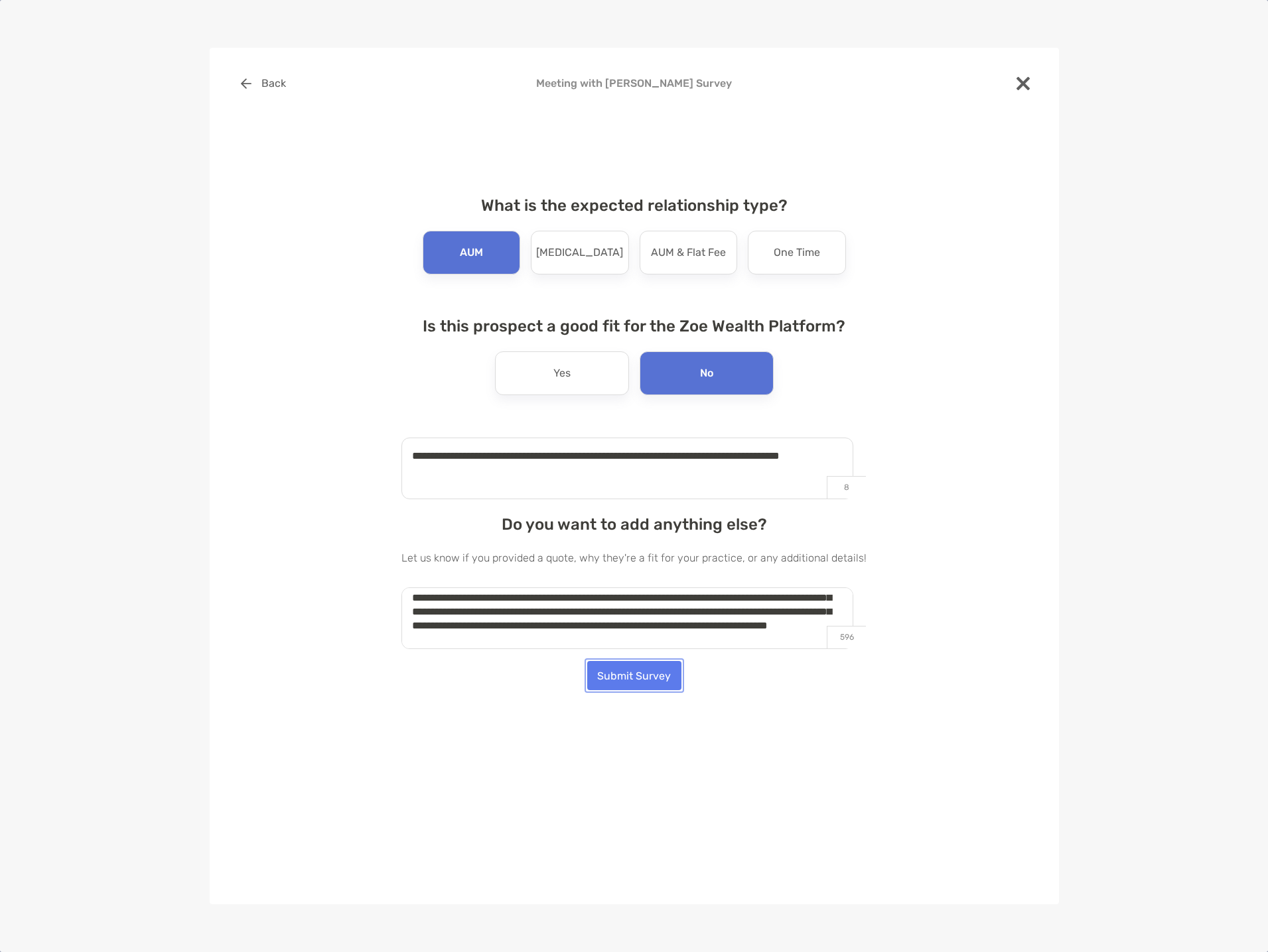
click at [652, 675] on button "Submit Survey" at bounding box center [634, 675] width 94 height 29
